Goal: Task Accomplishment & Management: Manage account settings

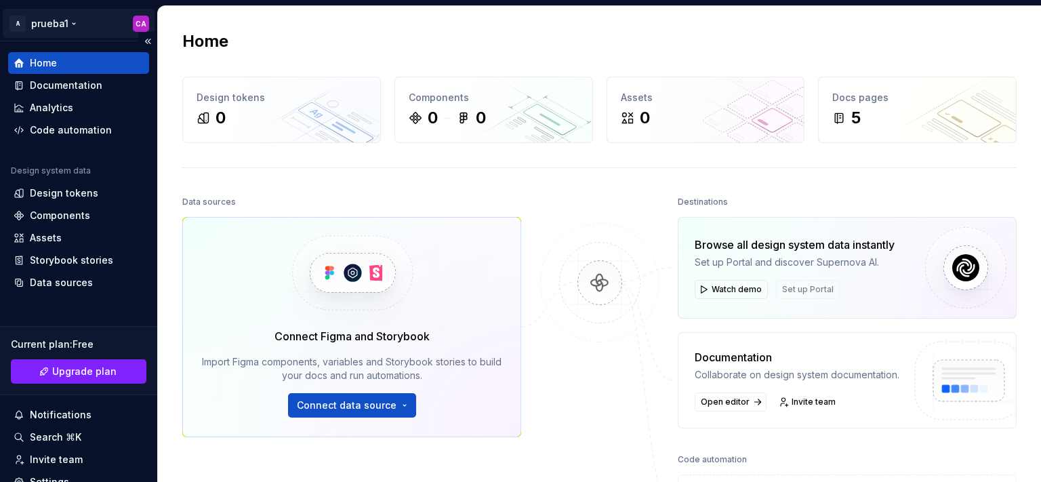
click at [62, 22] on html "A prueba1 CA Home Documentation Analytics Code automation Design system data De…" at bounding box center [520, 241] width 1041 height 482
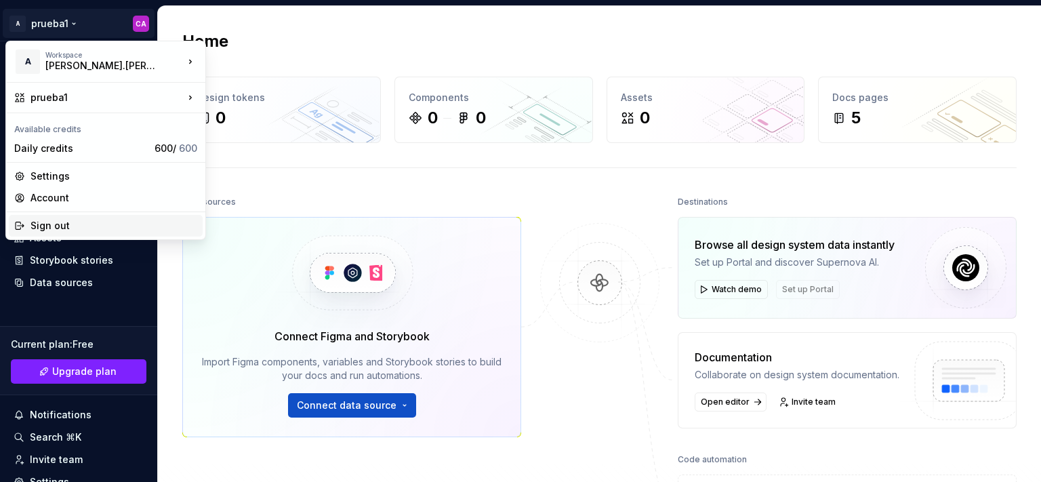
click at [60, 224] on div "Sign out" at bounding box center [113, 226] width 167 height 14
